Goal: Subscribe to service/newsletter

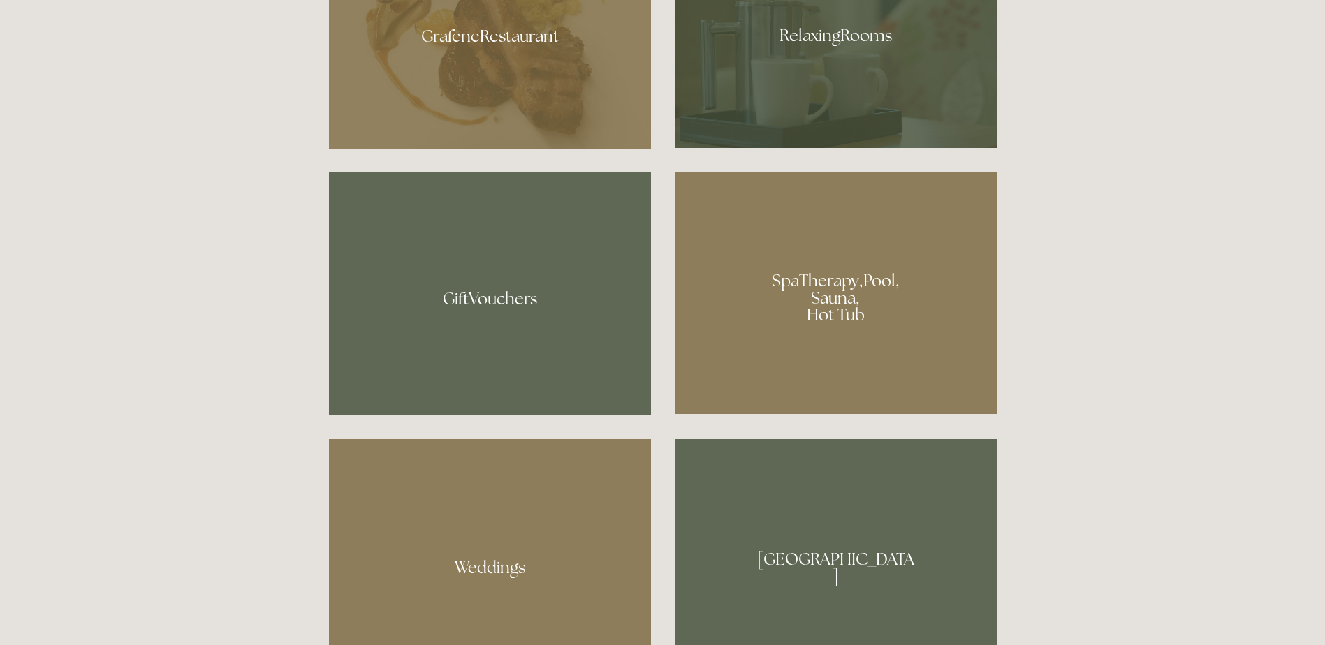
scroll to position [1117, 0]
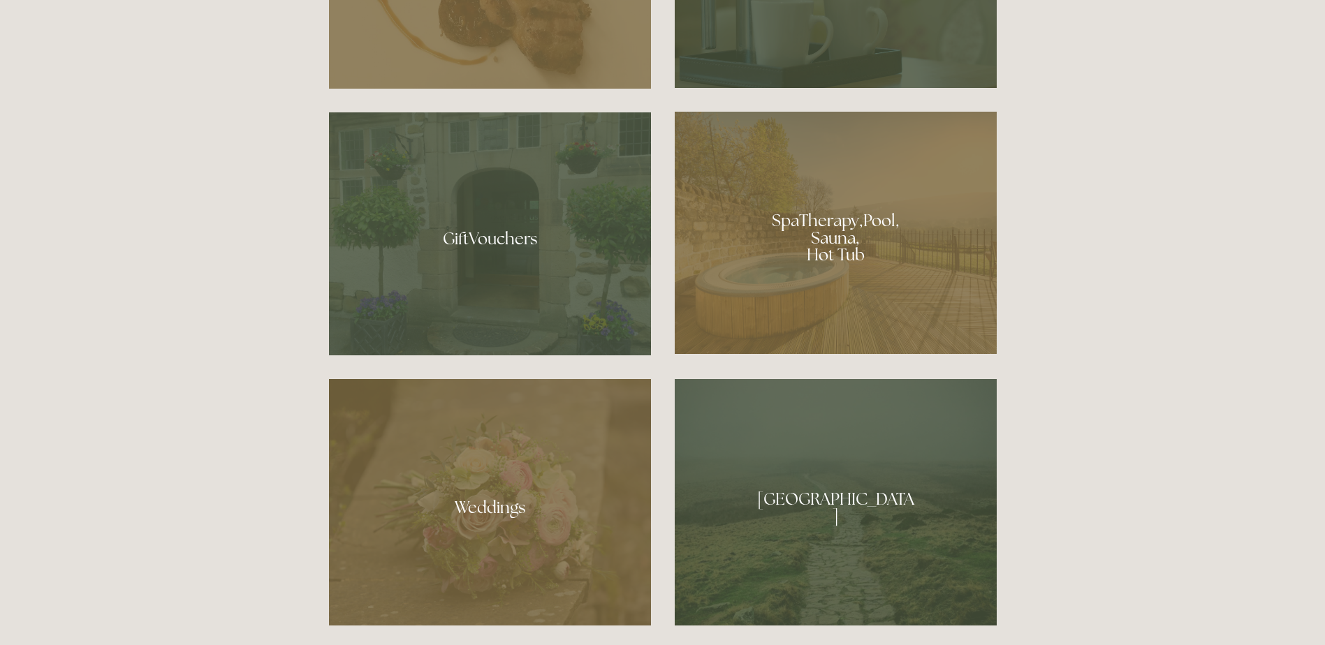
click at [843, 248] on div at bounding box center [835, 233] width 322 height 242
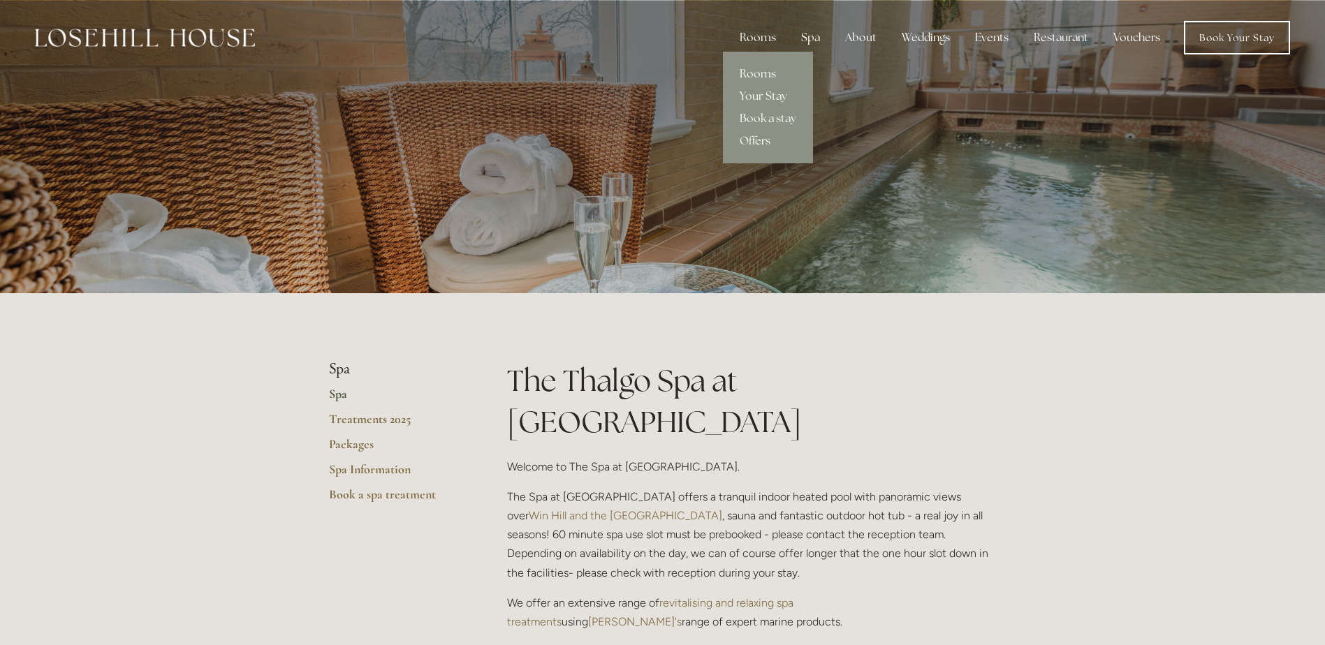
click at [761, 72] on link "Rooms" at bounding box center [768, 74] width 90 height 22
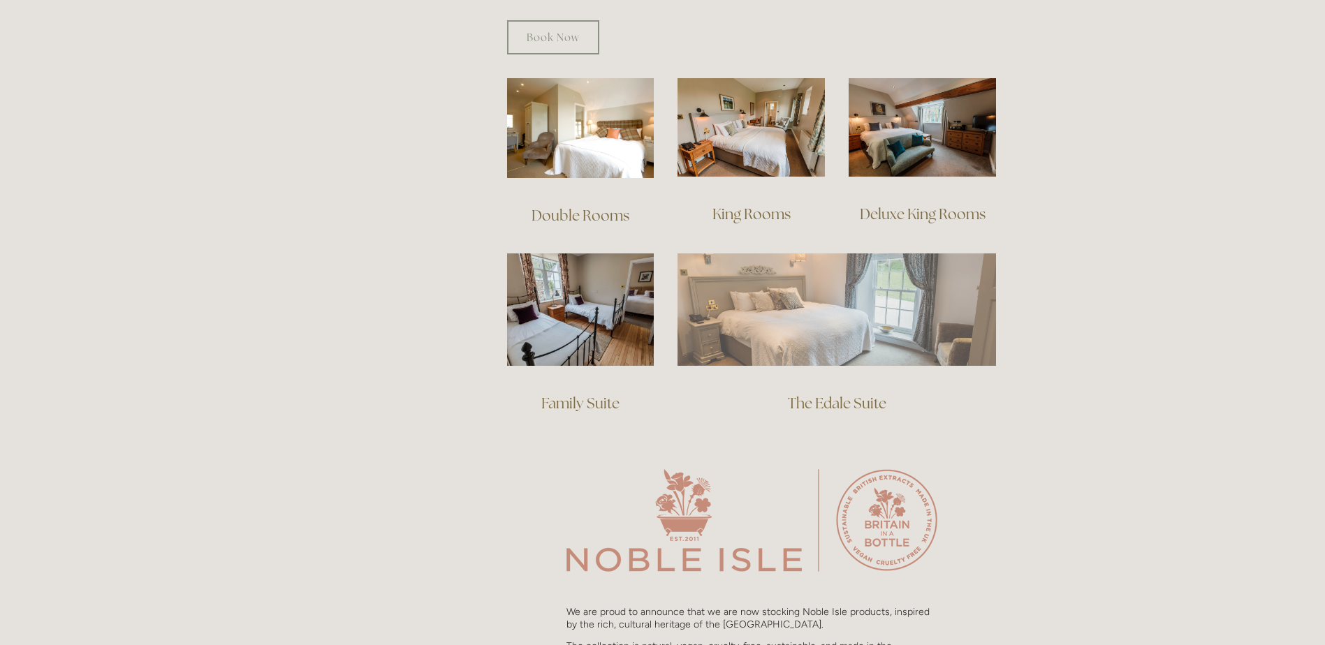
scroll to position [978, 0]
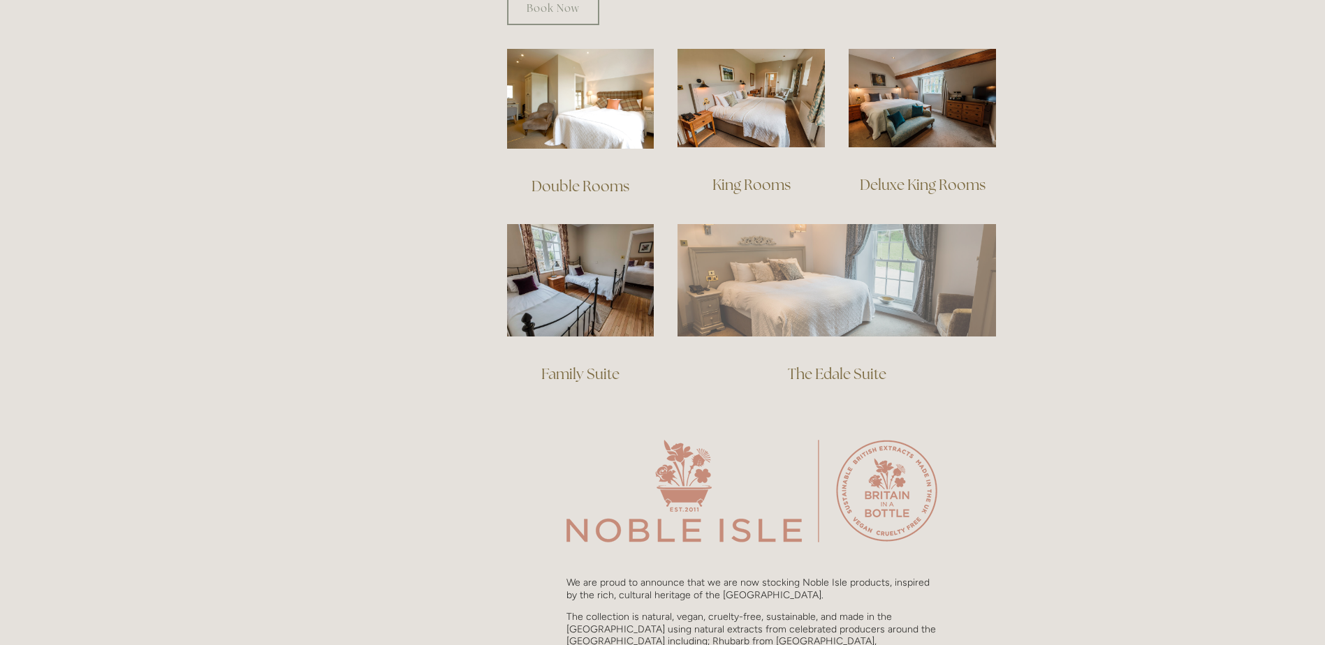
click at [877, 292] on img at bounding box center [836, 280] width 318 height 112
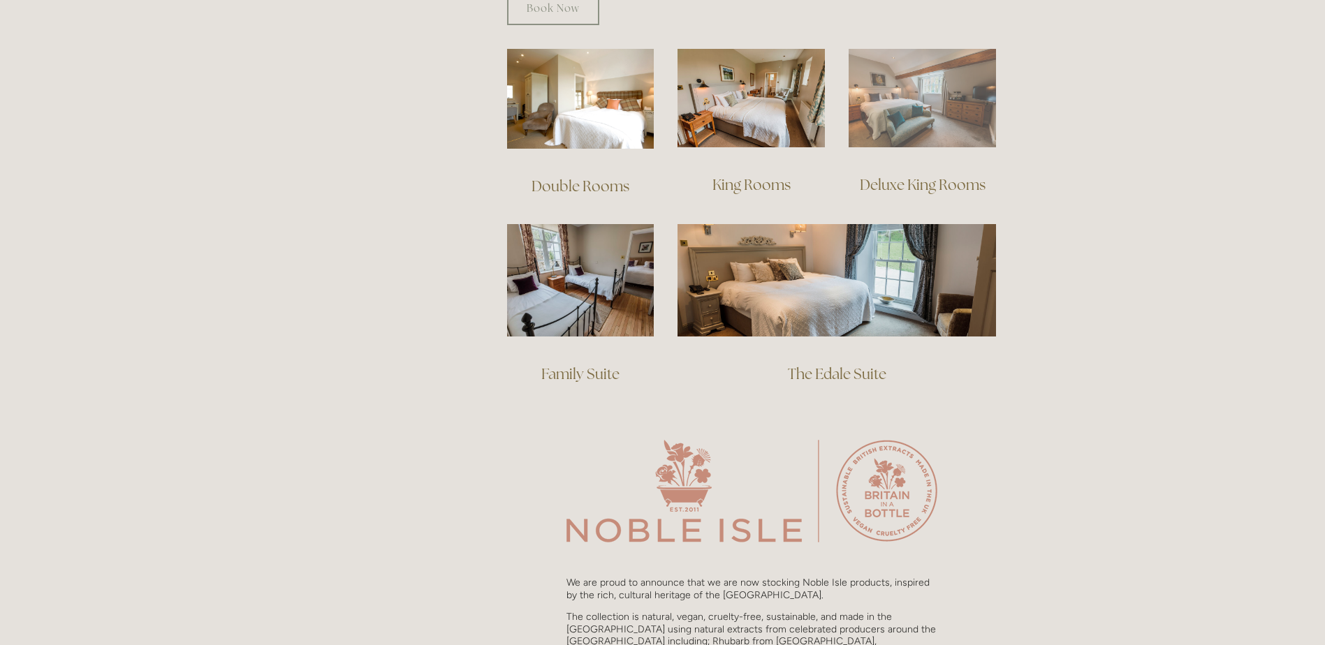
click at [922, 101] on img at bounding box center [921, 98] width 147 height 98
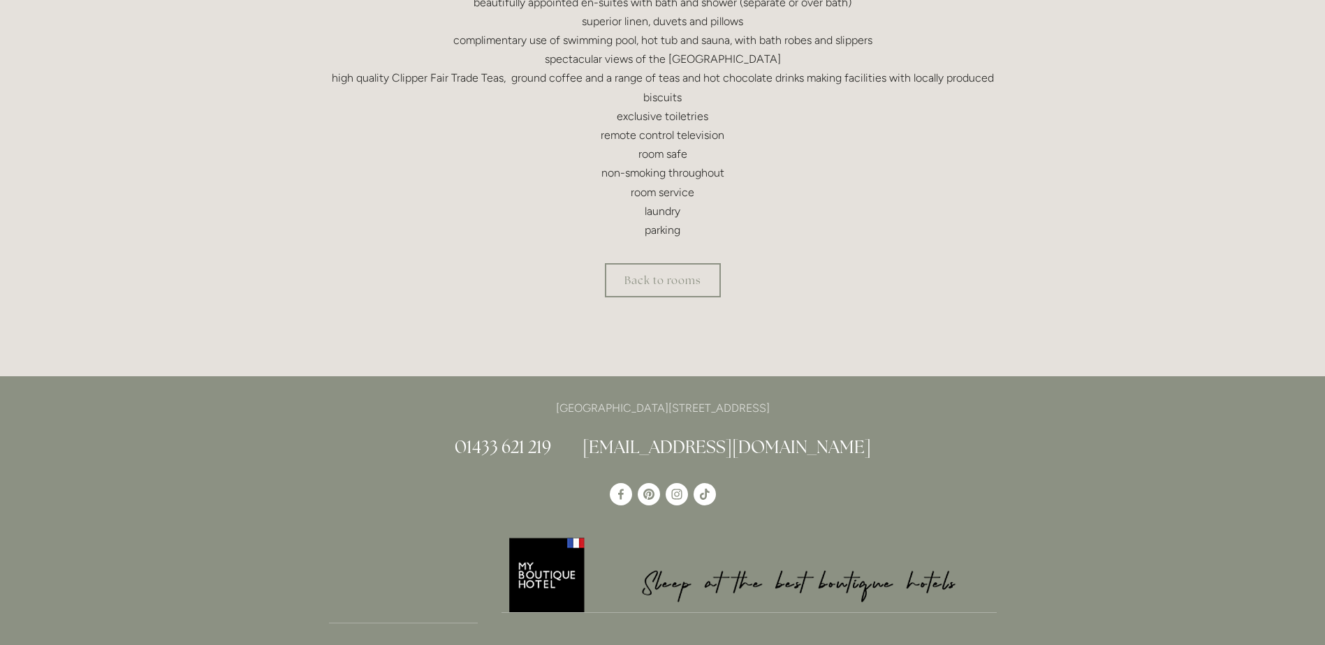
scroll to position [628, 0]
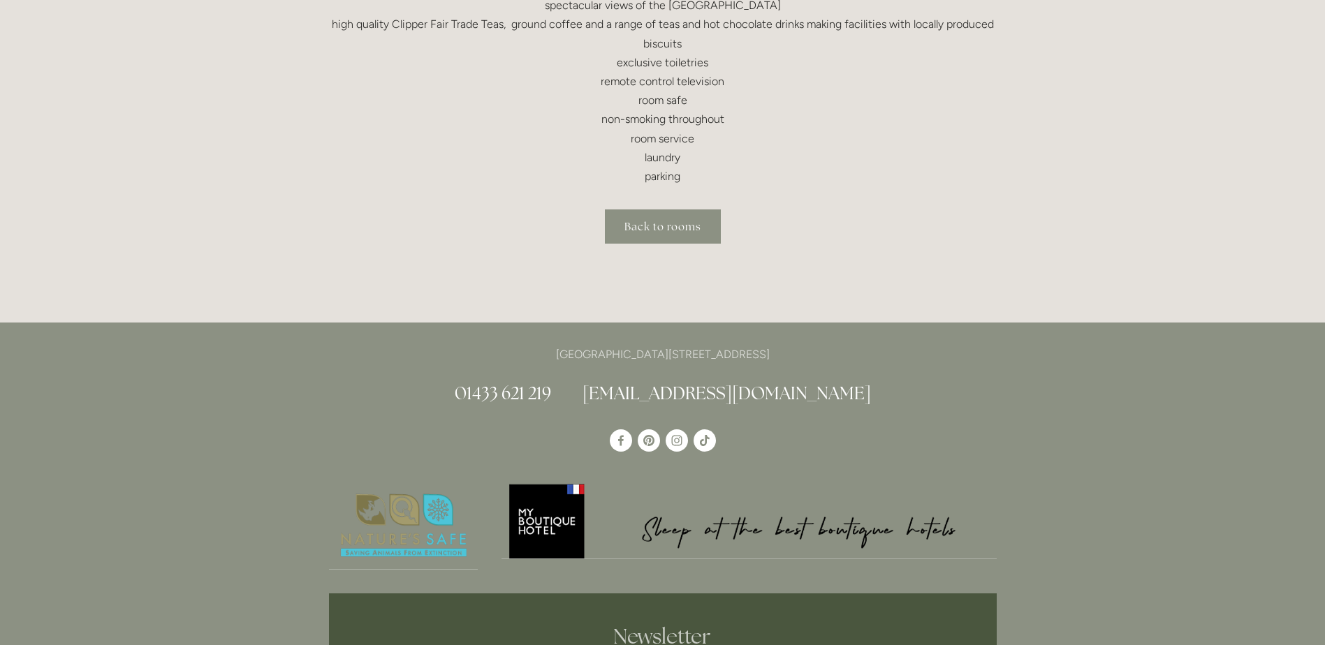
click at [683, 221] on link "Back to rooms" at bounding box center [663, 226] width 116 height 34
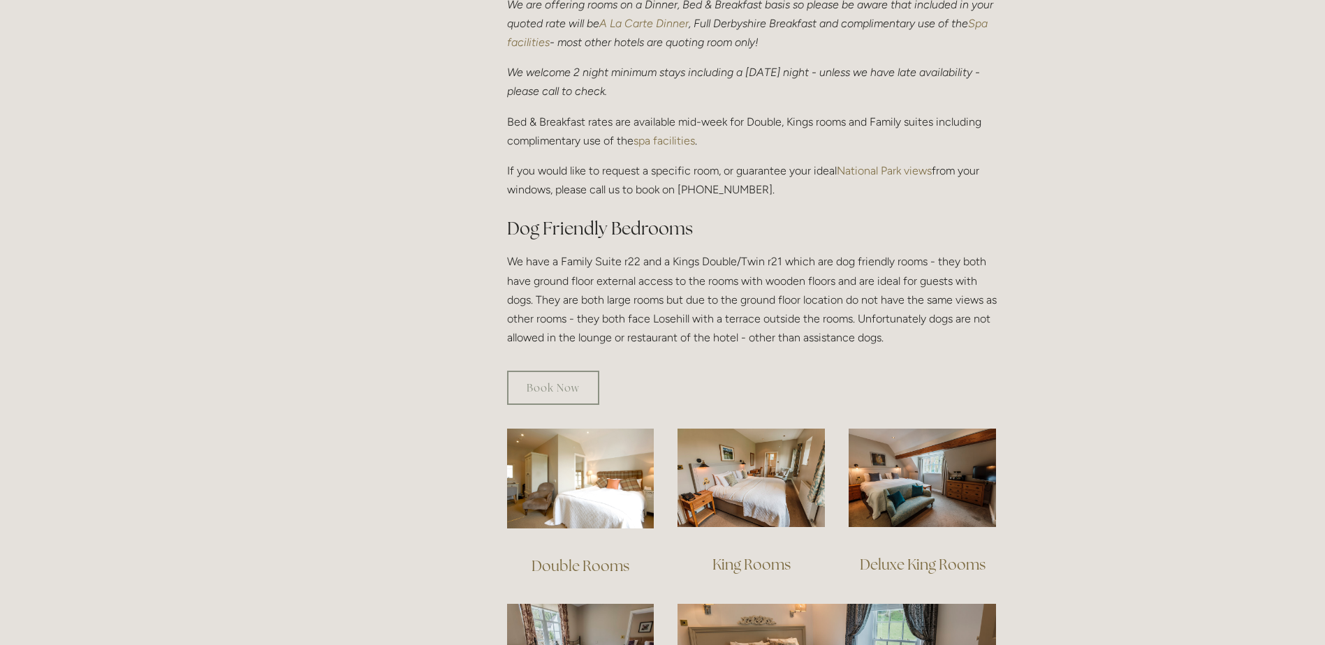
scroll to position [698, 0]
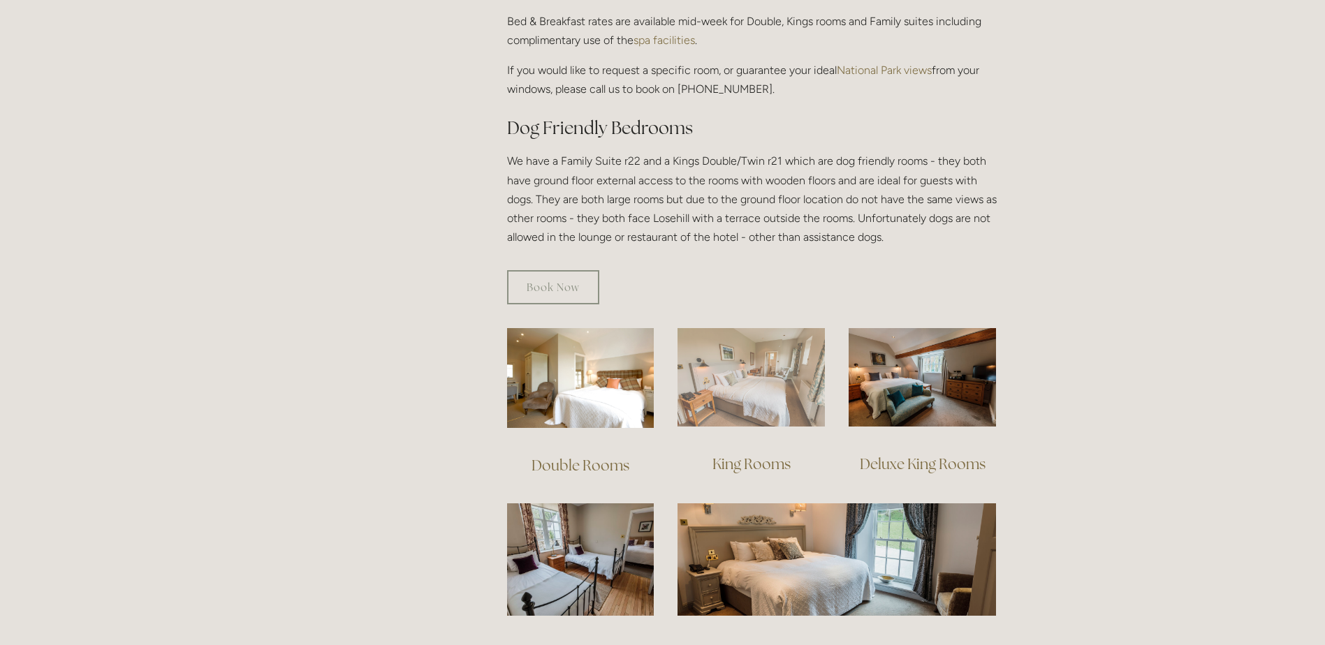
click at [737, 383] on img at bounding box center [750, 377] width 147 height 98
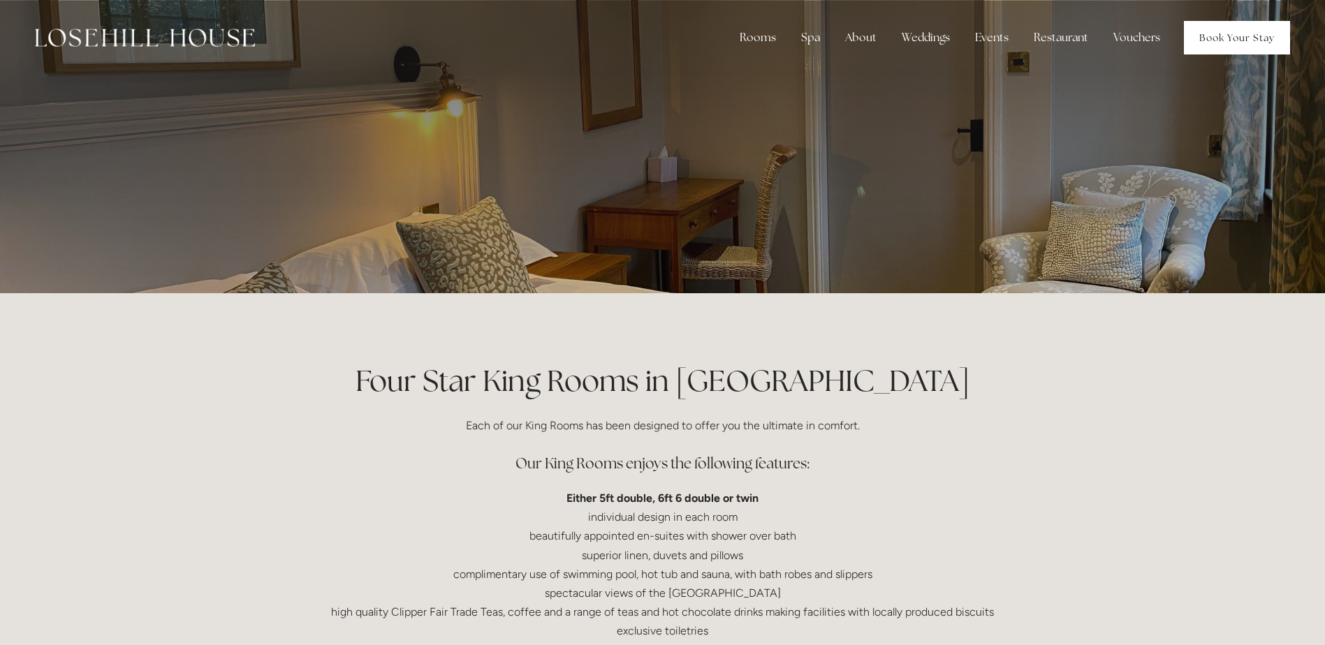
click at [1225, 42] on link "Book Your Stay" at bounding box center [1237, 38] width 106 height 34
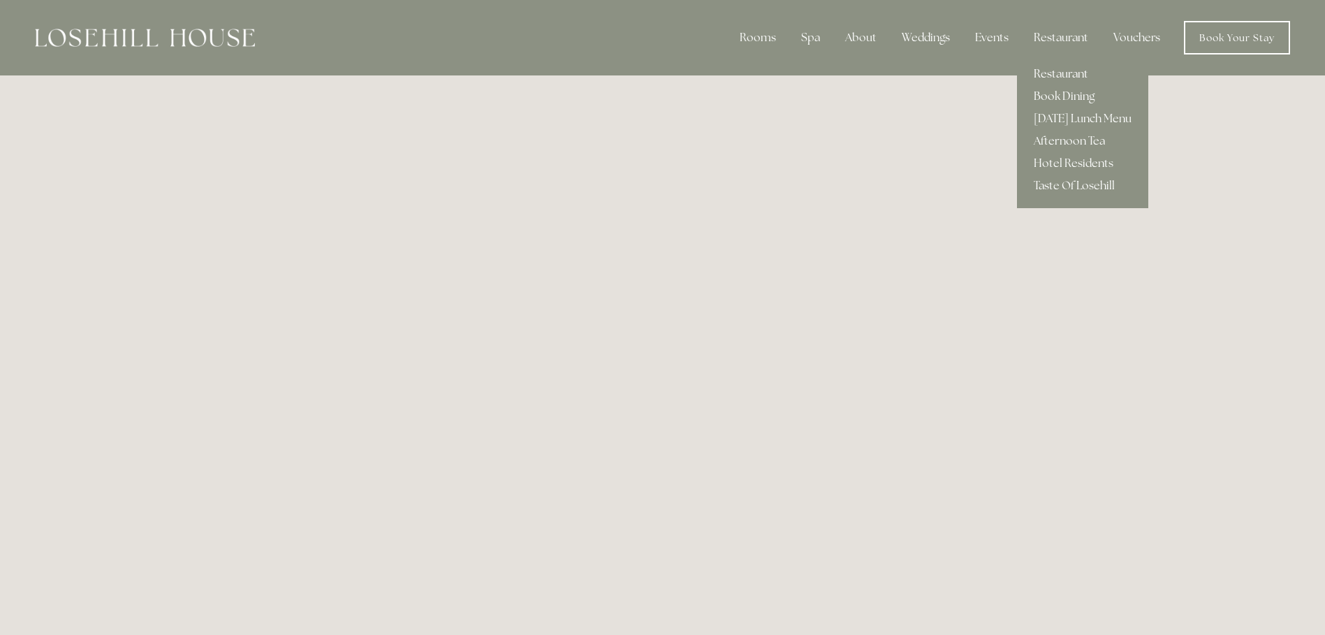
click at [1051, 71] on link "Restaurant" at bounding box center [1082, 74] width 131 height 22
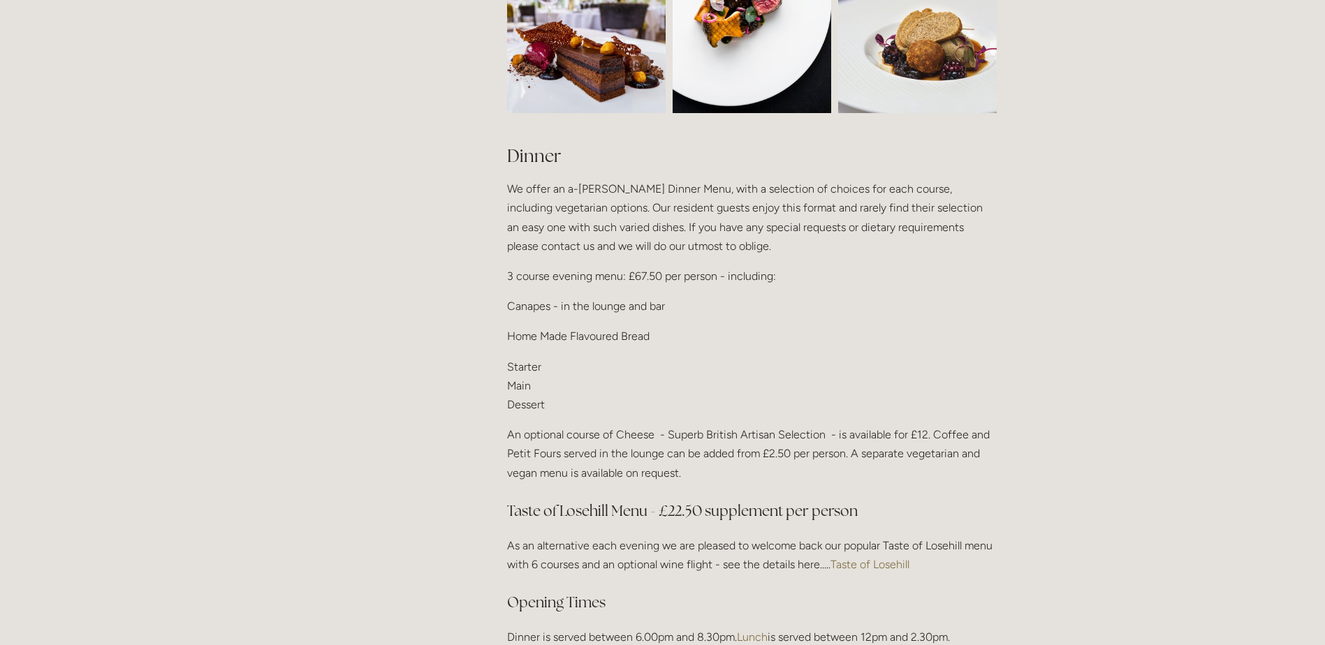
scroll to position [1606, 0]
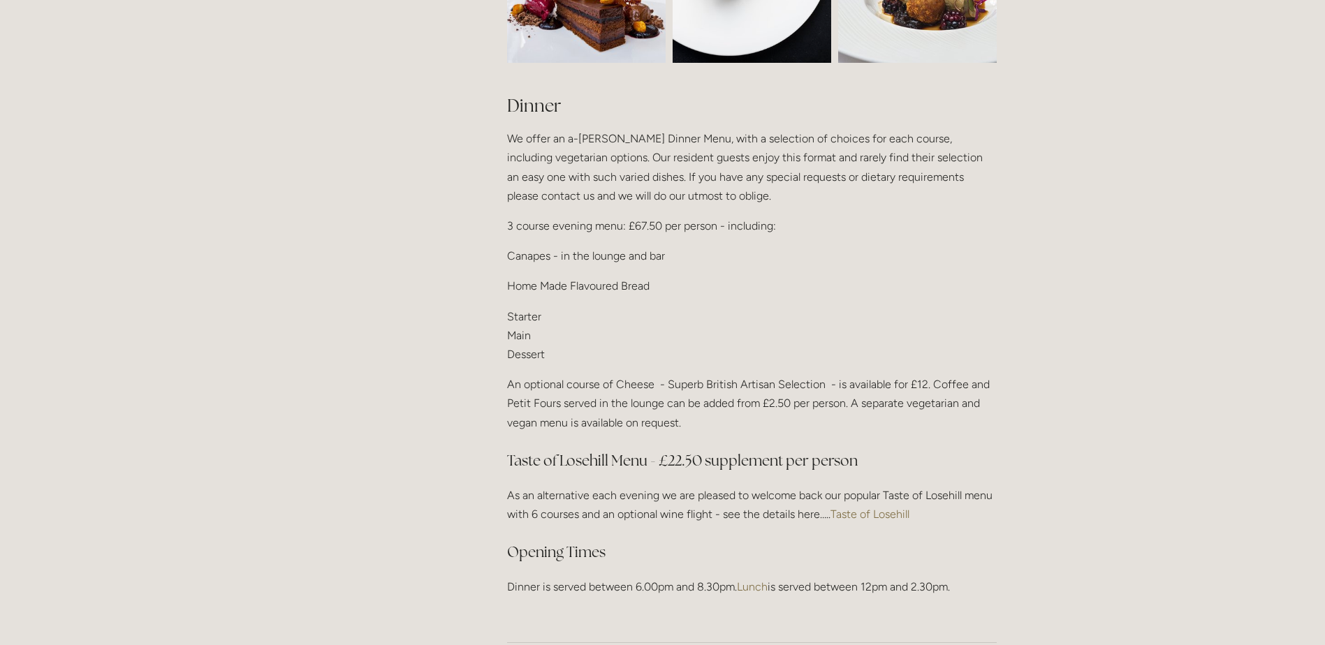
click at [873, 508] on link "Taste of Losehill" at bounding box center [869, 514] width 79 height 13
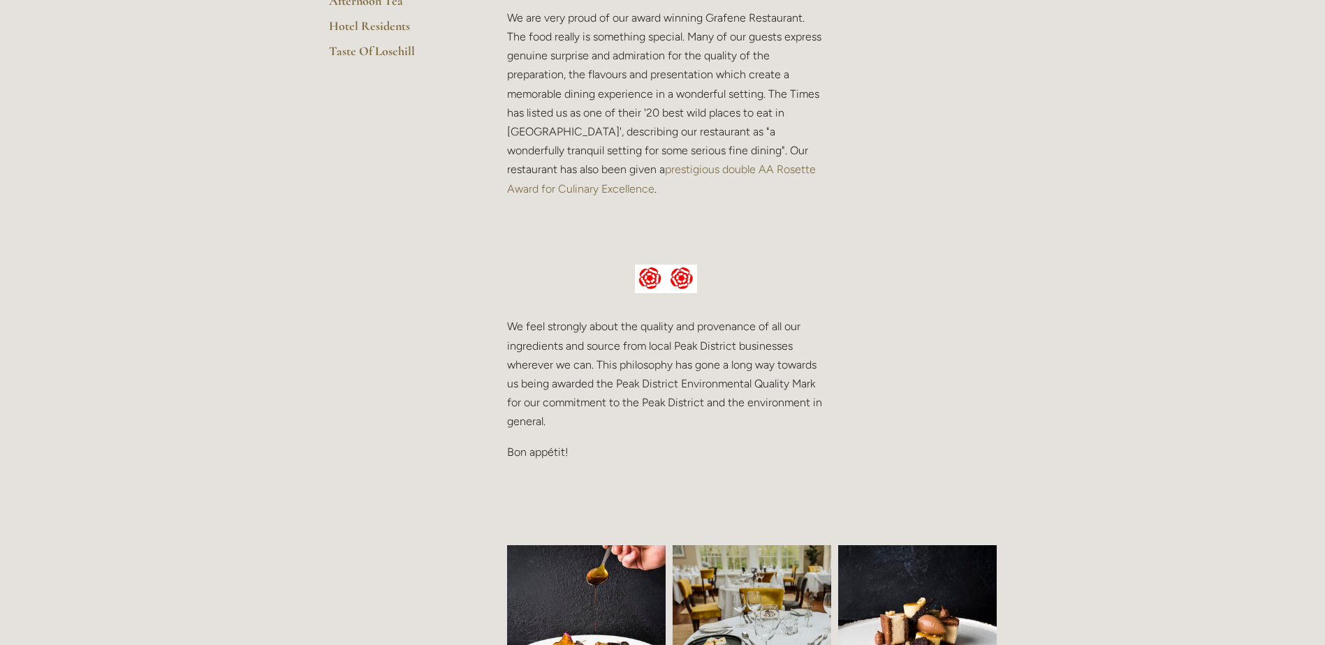
scroll to position [349, 0]
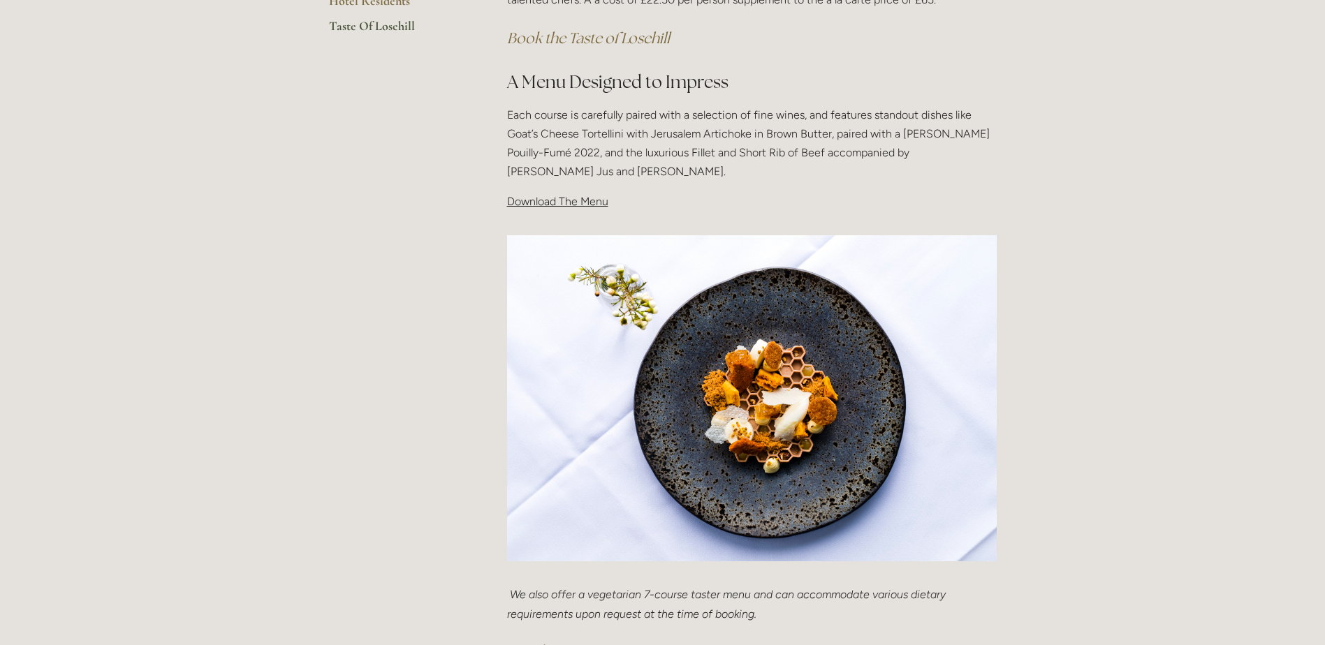
scroll to position [349, 0]
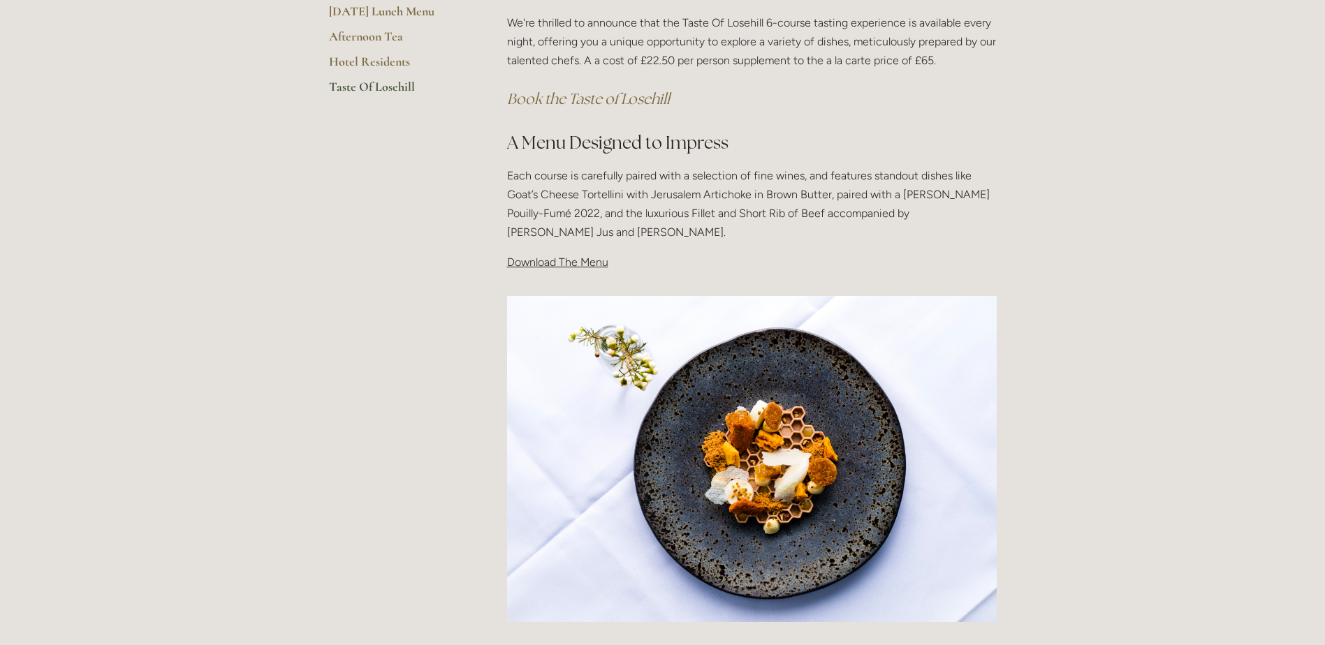
click at [530, 278] on div "Taste Of Losehill Embark on a Culinary Journey with our "Taste of Losehill" Exp…" at bounding box center [751, 105] width 513 height 357
click at [538, 263] on span "Download The Menu" at bounding box center [557, 262] width 101 height 13
click at [584, 266] on span "Download The Menu" at bounding box center [557, 262] width 101 height 13
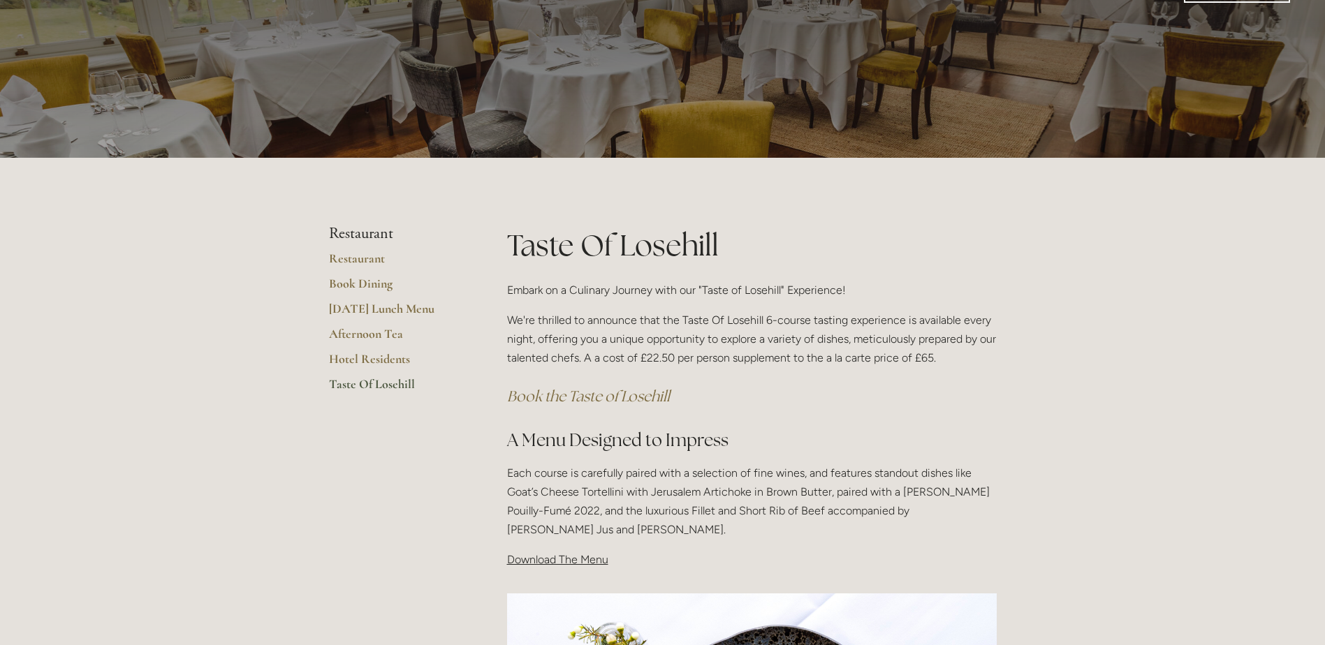
scroll to position [0, 0]
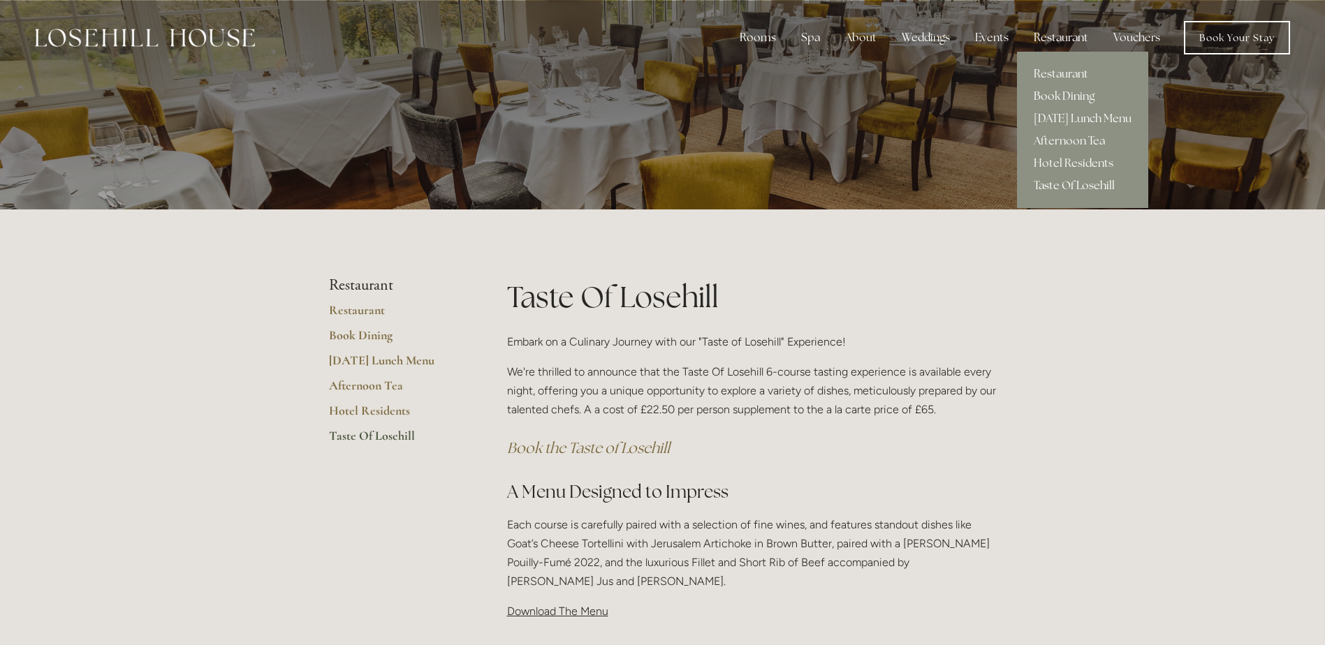
click at [1068, 181] on link "Taste Of Losehill" at bounding box center [1082, 186] width 131 height 22
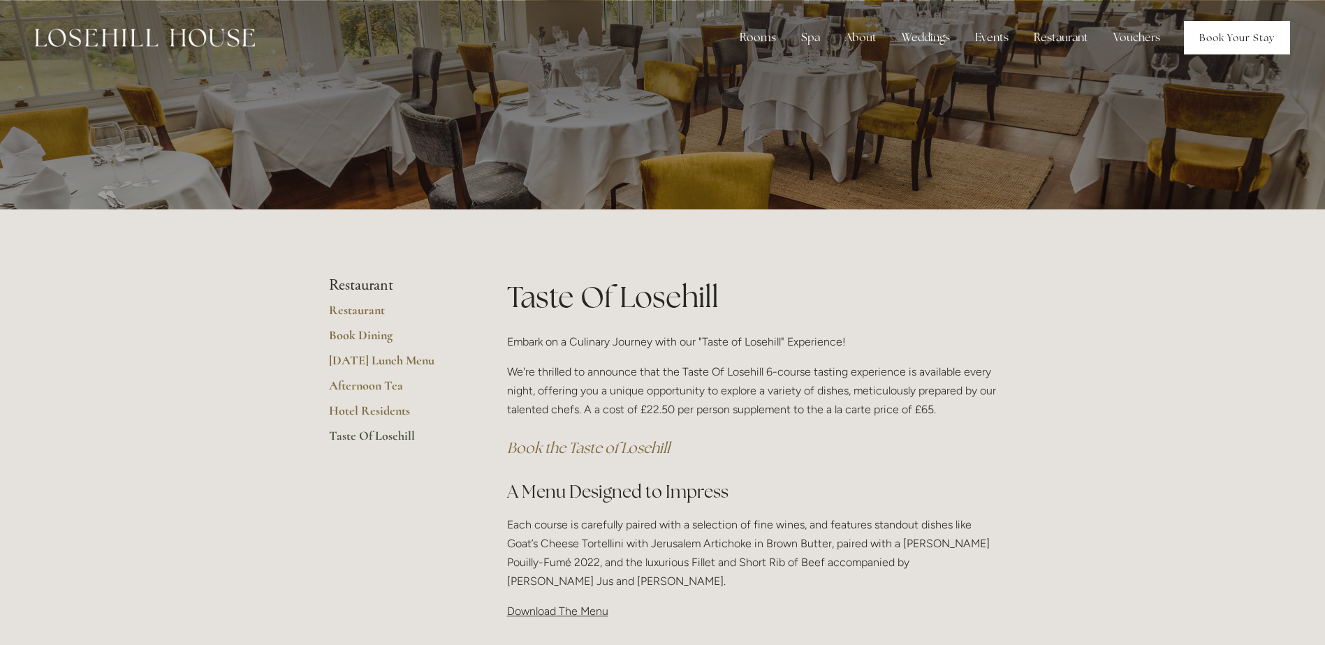
click at [1229, 24] on link "Book Your Stay" at bounding box center [1237, 38] width 106 height 34
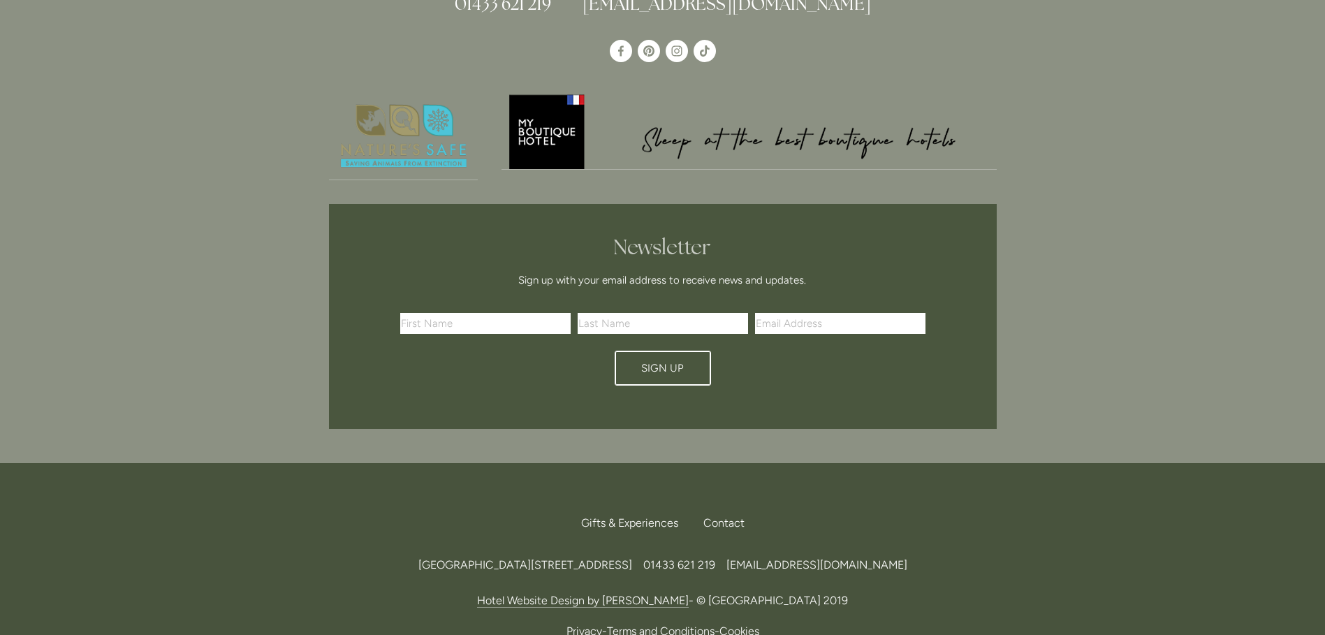
scroll to position [3862, 0]
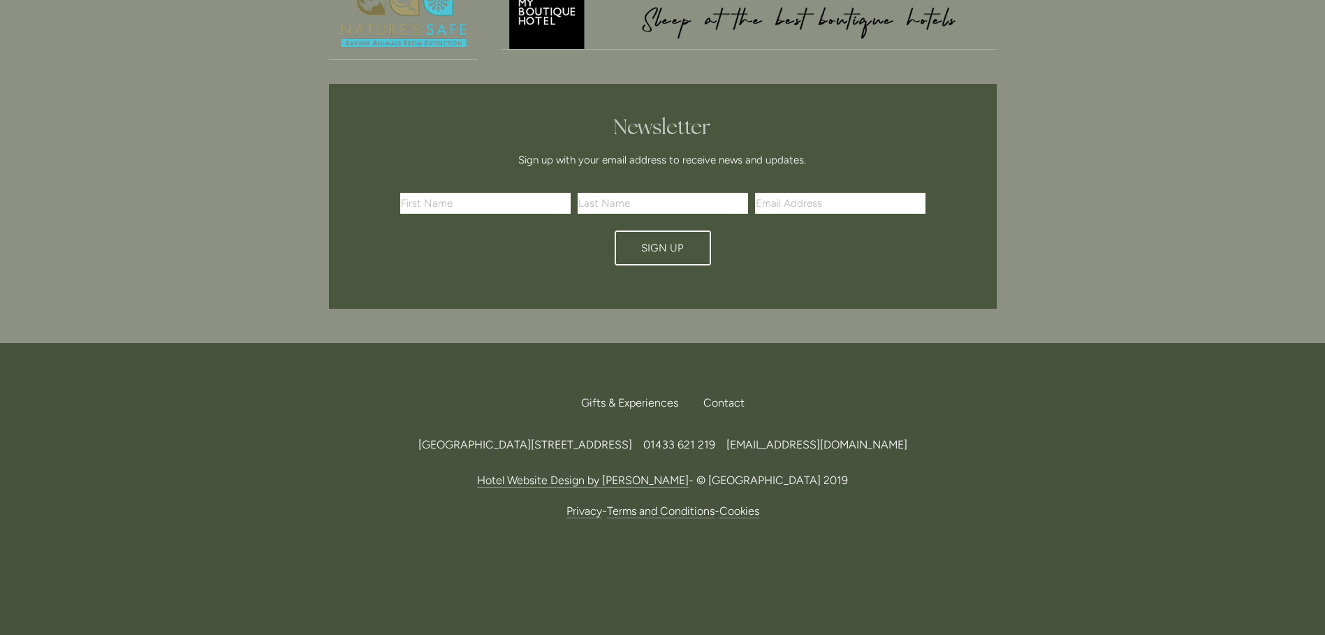
click at [469, 210] on input "text" at bounding box center [485, 203] width 170 height 21
type input "Joanne"
type input "Wainwright"
type input "joanne.wainwright@travelinnovationgroup.com"
type input "Ann"
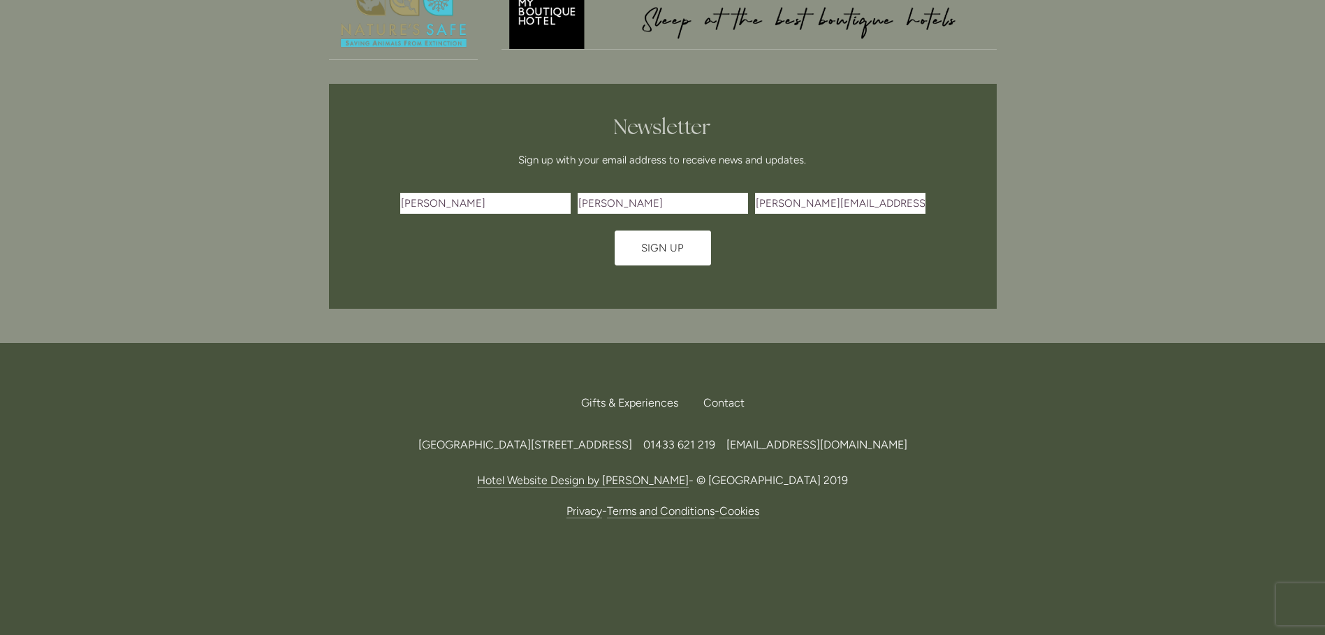
click at [642, 247] on span "Sign Up" at bounding box center [662, 248] width 43 height 13
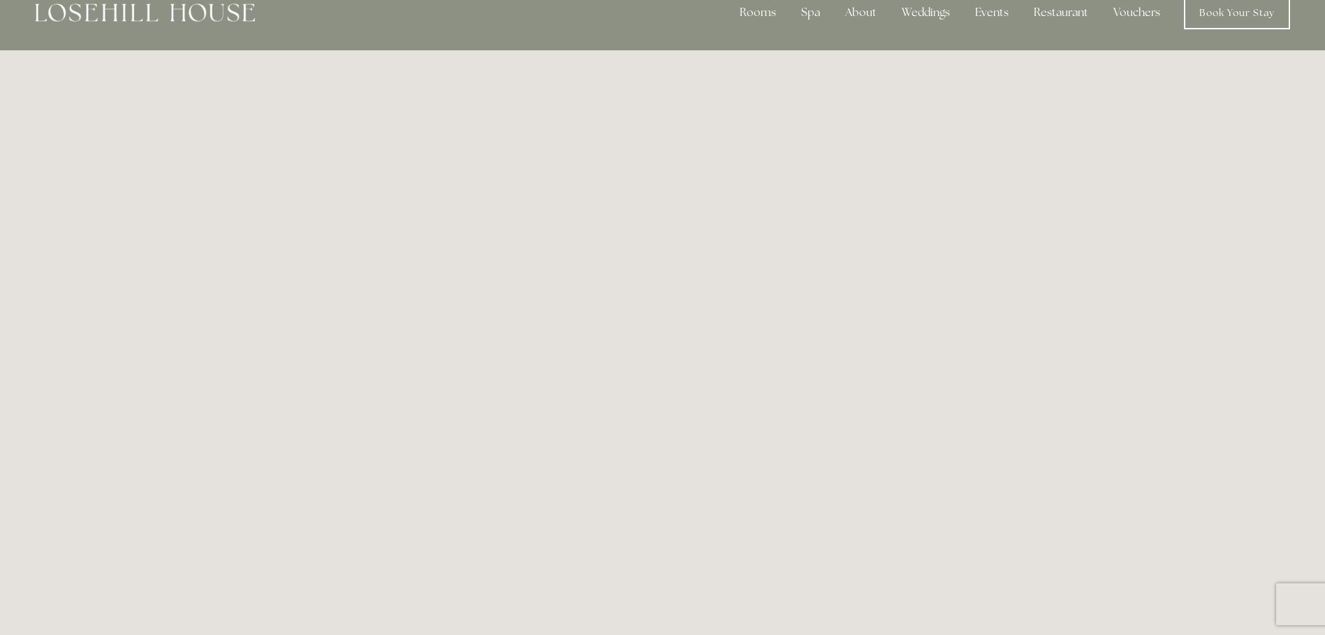
scroll to position [0, 0]
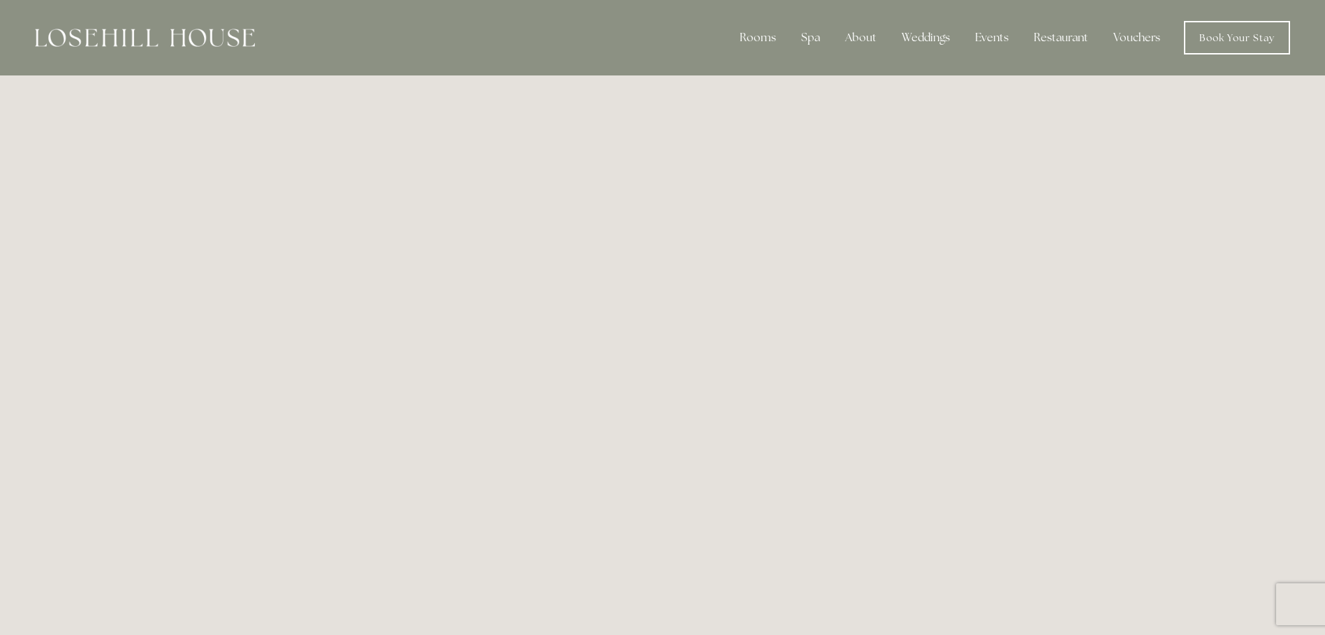
click at [158, 36] on img at bounding box center [145, 38] width 220 height 18
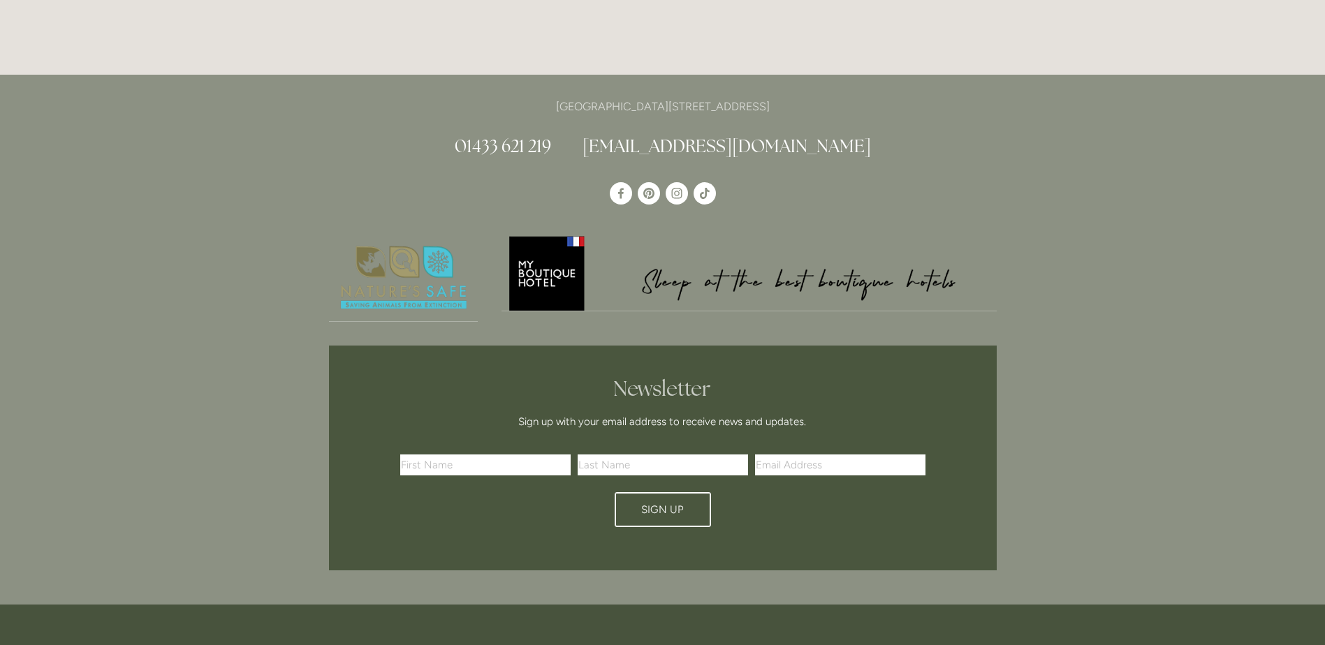
scroll to position [3980, 0]
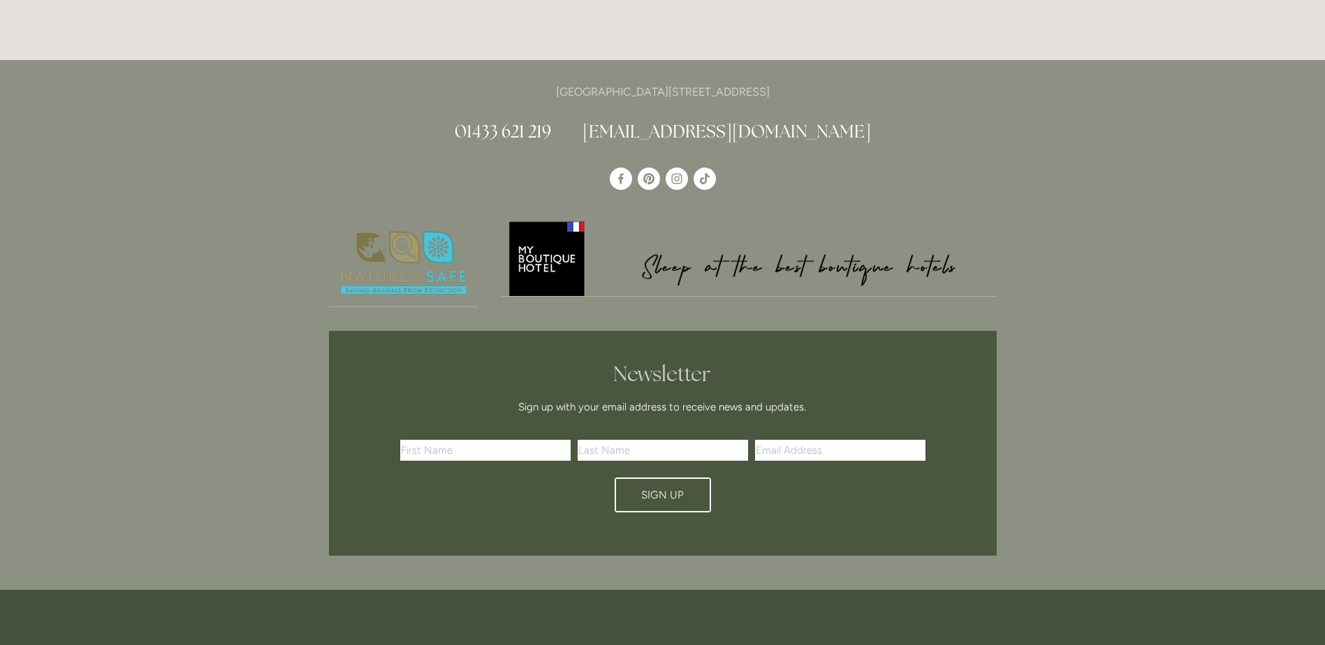
drag, startPoint x: 777, startPoint y: 15, endPoint x: 816, endPoint y: 22, distance: 39.2
click at [816, 82] on p "[GEOGRAPHIC_DATA][STREET_ADDRESS]" at bounding box center [663, 91] width 668 height 19
copy p "S33 6AF"
